Goal: Information Seeking & Learning: Learn about a topic

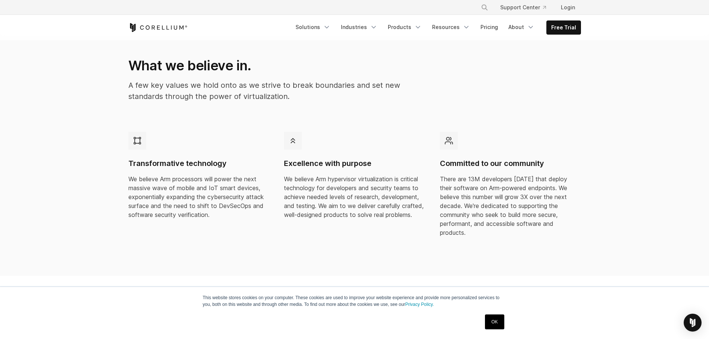
scroll to position [146, 0]
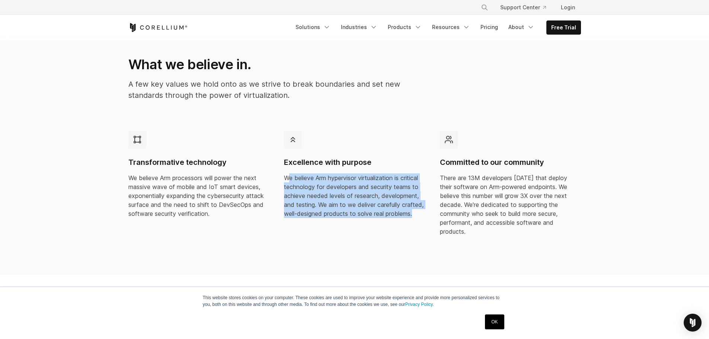
drag, startPoint x: 290, startPoint y: 180, endPoint x: 325, endPoint y: 233, distance: 63.6
click at [325, 230] on div "Excellence with purpose We believe Arm hypervisor virtualization is critical te…" at bounding box center [354, 177] width 153 height 105
click at [330, 252] on section "What we believe in. A few key values we hold onto as we strive to break boundar…" at bounding box center [354, 153] width 709 height 242
click at [317, 218] on p "We believe Arm hypervisor virtualization is critical technology for developers …" at bounding box center [354, 195] width 141 height 45
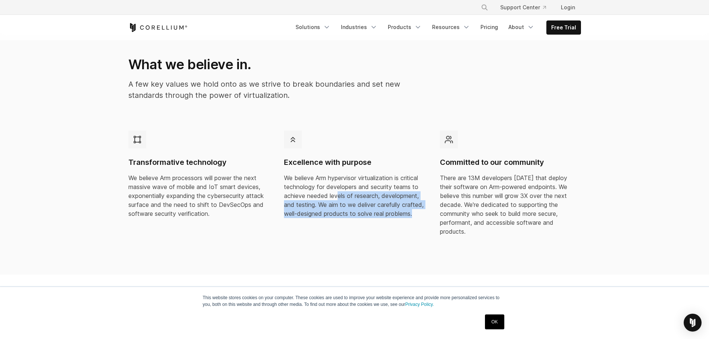
drag, startPoint x: 343, startPoint y: 195, endPoint x: 320, endPoint y: 221, distance: 34.3
click at [320, 218] on p "We believe Arm hypervisor virtualization is critical technology for developers …" at bounding box center [354, 195] width 141 height 45
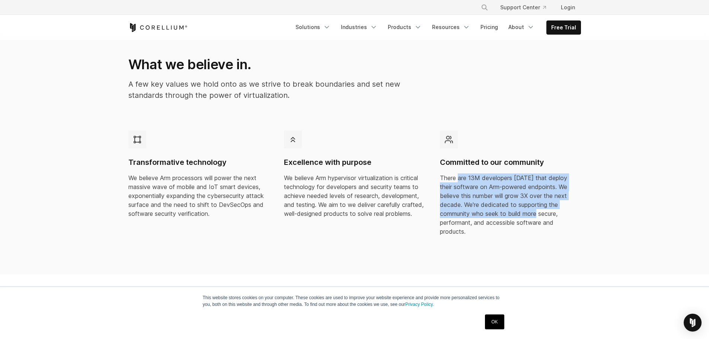
drag, startPoint x: 458, startPoint y: 178, endPoint x: 508, endPoint y: 213, distance: 61.2
click at [508, 213] on p "There are 13M developers today that deploy their software on Arm-powered endpoi…" at bounding box center [510, 204] width 141 height 63
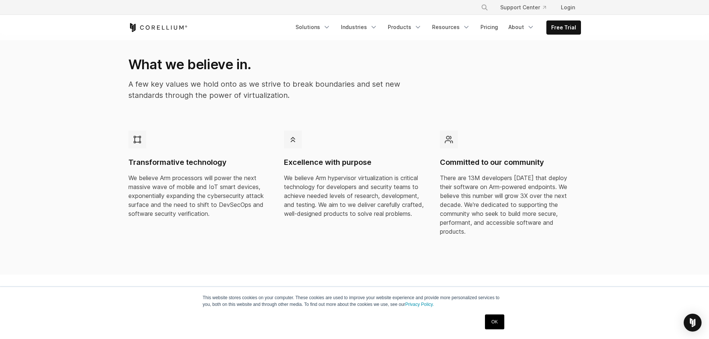
click at [469, 230] on div "Committed to our community There are 13M developers today that deploy their sof…" at bounding box center [510, 186] width 153 height 123
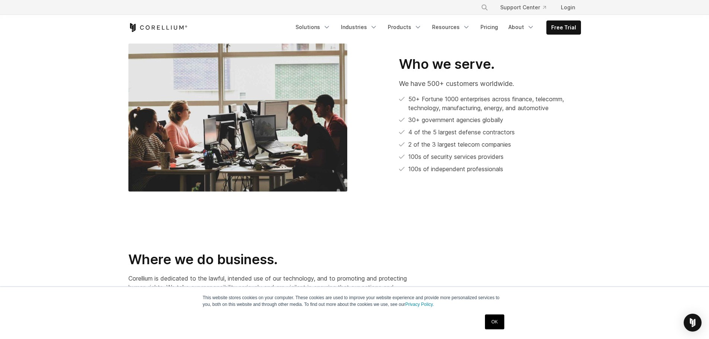
scroll to position [399, 0]
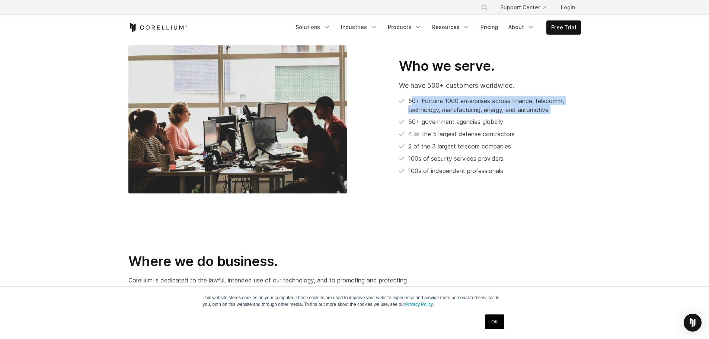
drag, startPoint x: 411, startPoint y: 88, endPoint x: 503, endPoint y: 109, distance: 93.6
click at [503, 109] on ul "50+ Fortune 1000 enterprises across finance, telecomm, technology, manufacturin…" at bounding box center [490, 135] width 182 height 79
click at [424, 130] on li "4 of the 5 largest defense contractors" at bounding box center [490, 134] width 182 height 9
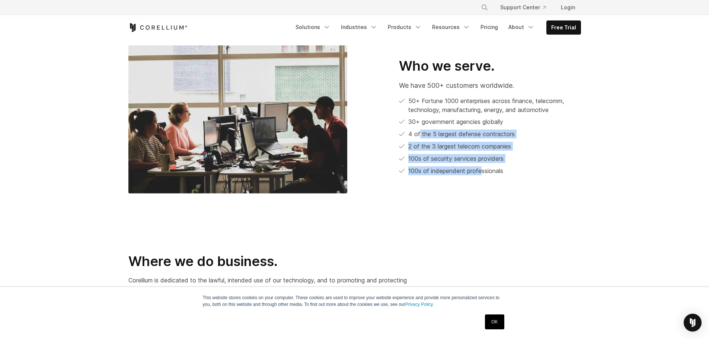
drag, startPoint x: 420, startPoint y: 124, endPoint x: 482, endPoint y: 169, distance: 76.6
click at [482, 169] on div "Who we serve. We have 500+ customers worldwide. 50+ Fortune 1000 enterprises ac…" at bounding box center [472, 120] width 234 height 124
click at [480, 171] on div "Who we serve. We have 500+ customers worldwide. 50+ Fortune 1000 enterprises ac…" at bounding box center [472, 120] width 234 height 124
click at [409, 144] on ul "50+ Fortune 1000 enterprises across finance, telecomm, technology, manufacturin…" at bounding box center [490, 135] width 182 height 79
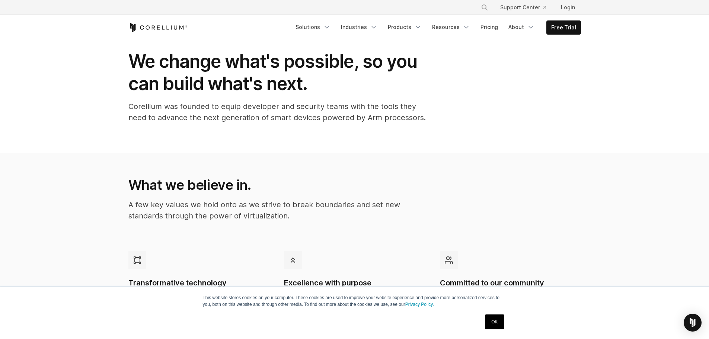
scroll to position [0, 0]
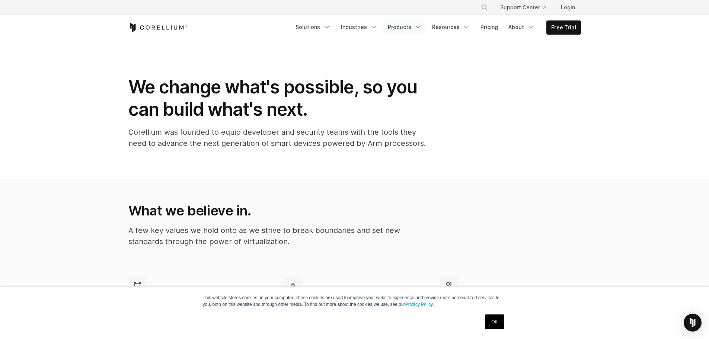
click at [412, 25] on link "Products" at bounding box center [404, 26] width 43 height 13
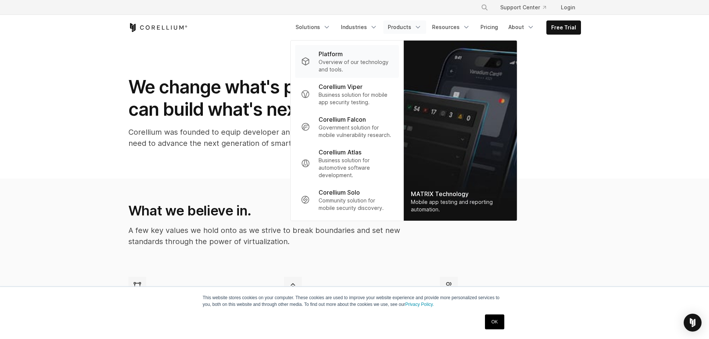
click at [343, 58] on p "Overview of our technology and tools." at bounding box center [356, 65] width 74 height 15
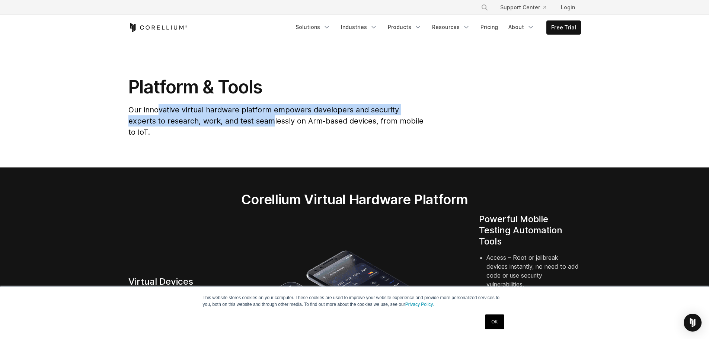
drag, startPoint x: 157, startPoint y: 105, endPoint x: 243, endPoint y: 133, distance: 89.8
click at [243, 133] on section "Platform & Tools Our innovative virtual hardware platform empowers developers a…" at bounding box center [354, 103] width 709 height 127
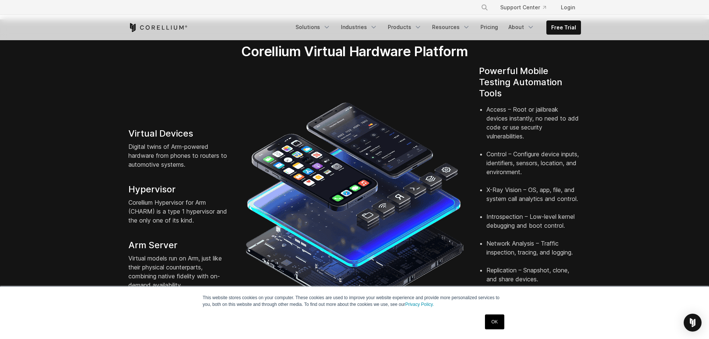
scroll to position [169, 0]
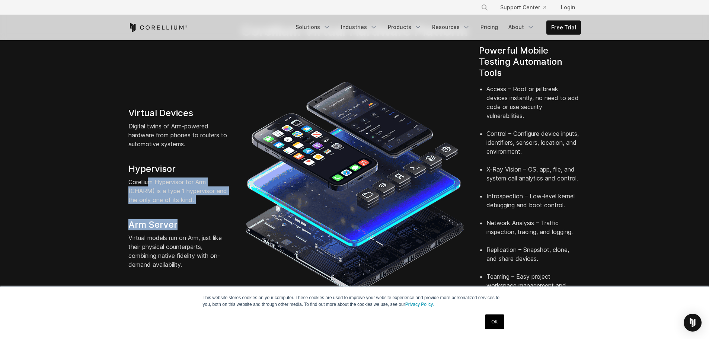
drag, startPoint x: 149, startPoint y: 171, endPoint x: 175, endPoint y: 200, distance: 38.2
click at [177, 194] on div "Virtual Devices Digital twins of Arm-powered hardware from phones to routers to…" at bounding box center [179, 189] width 117 height 162
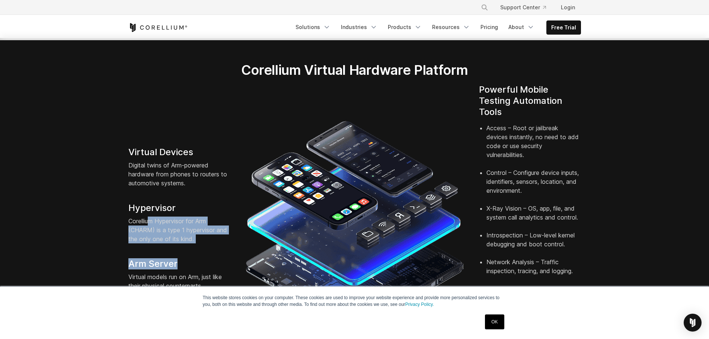
scroll to position [129, 0]
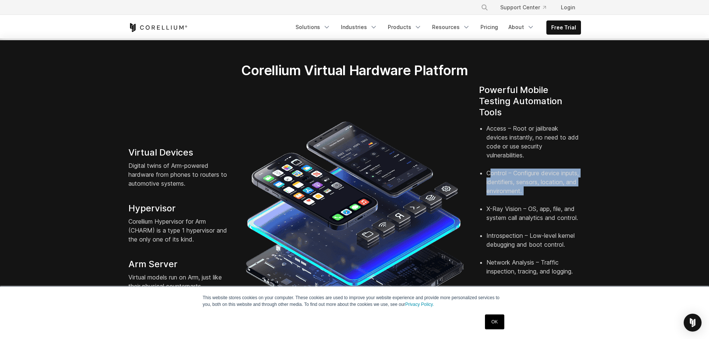
drag, startPoint x: 490, startPoint y: 160, endPoint x: 523, endPoint y: 200, distance: 52.0
click at [536, 185] on li "Control – Configure device inputs, identifiers, sensors, location, and environm…" at bounding box center [533, 187] width 95 height 36
click at [511, 216] on li "X-Ray Vision – OS, app, file, and system call analytics and control." at bounding box center [533, 217] width 95 height 27
drag, startPoint x: 519, startPoint y: 165, endPoint x: 555, endPoint y: 208, distance: 55.5
click at [555, 208] on ul "Access – Root or jailbreak devices instantly, no need to add code or use securi…" at bounding box center [530, 244] width 102 height 241
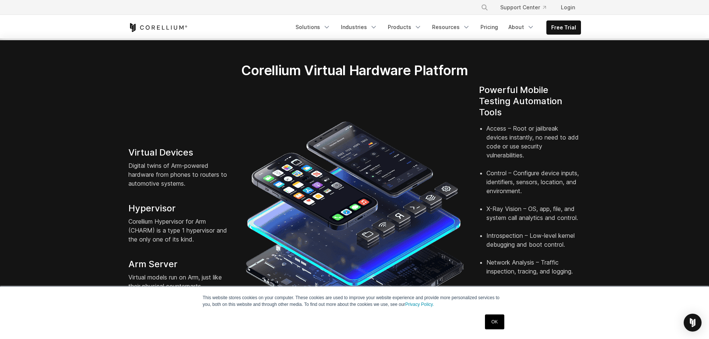
click at [553, 231] on li "Introspection – Low-level kernel debugging and boot control." at bounding box center [533, 244] width 95 height 27
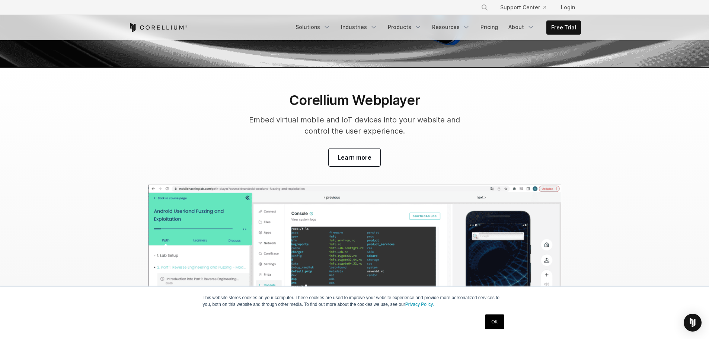
scroll to position [2305, 0]
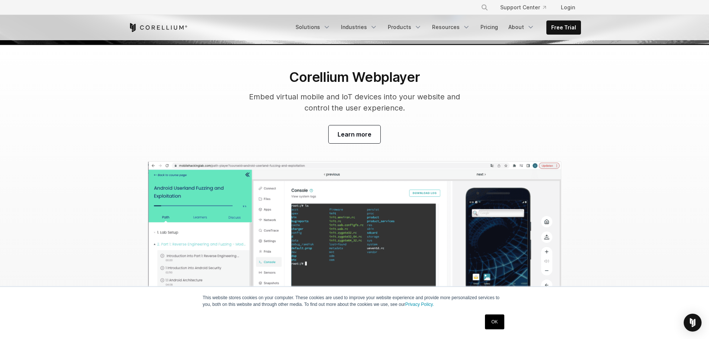
drag, startPoint x: 167, startPoint y: 155, endPoint x: 209, endPoint y: 162, distance: 42.9
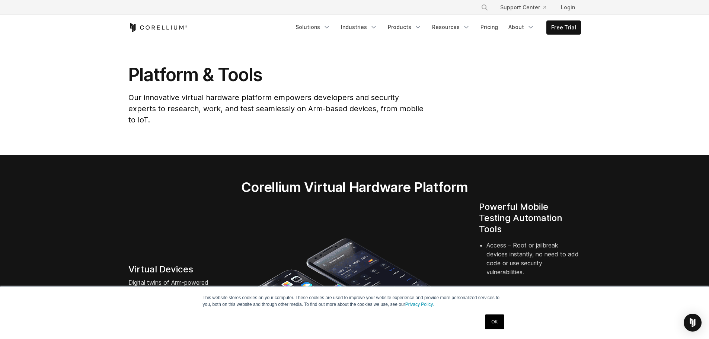
scroll to position [25, 0]
